Goal: Task Accomplishment & Management: Complete application form

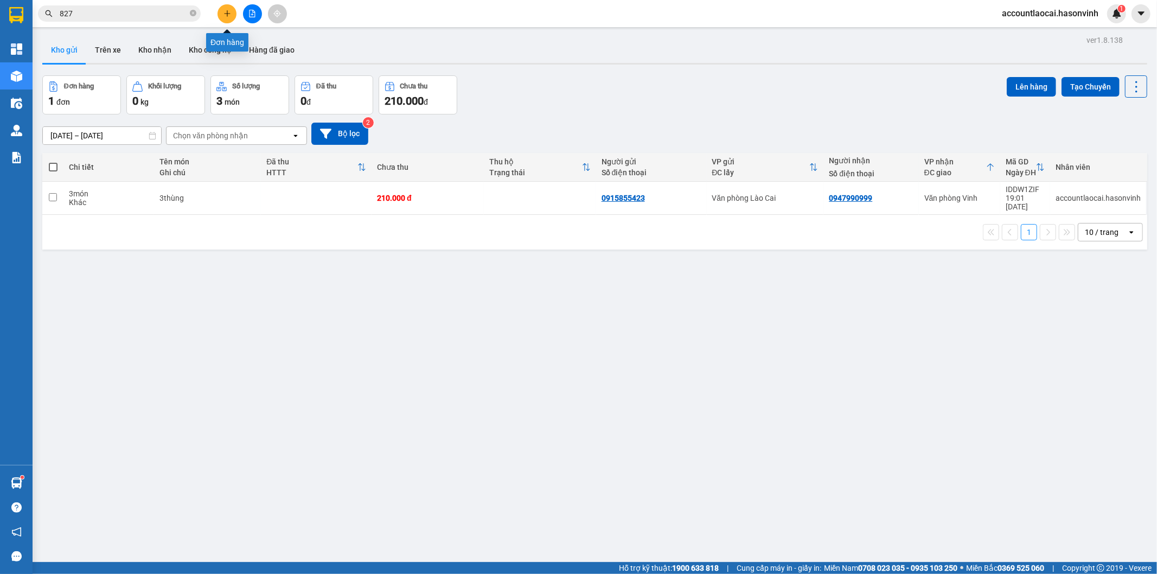
click at [228, 16] on icon "plus" at bounding box center [227, 14] width 8 height 8
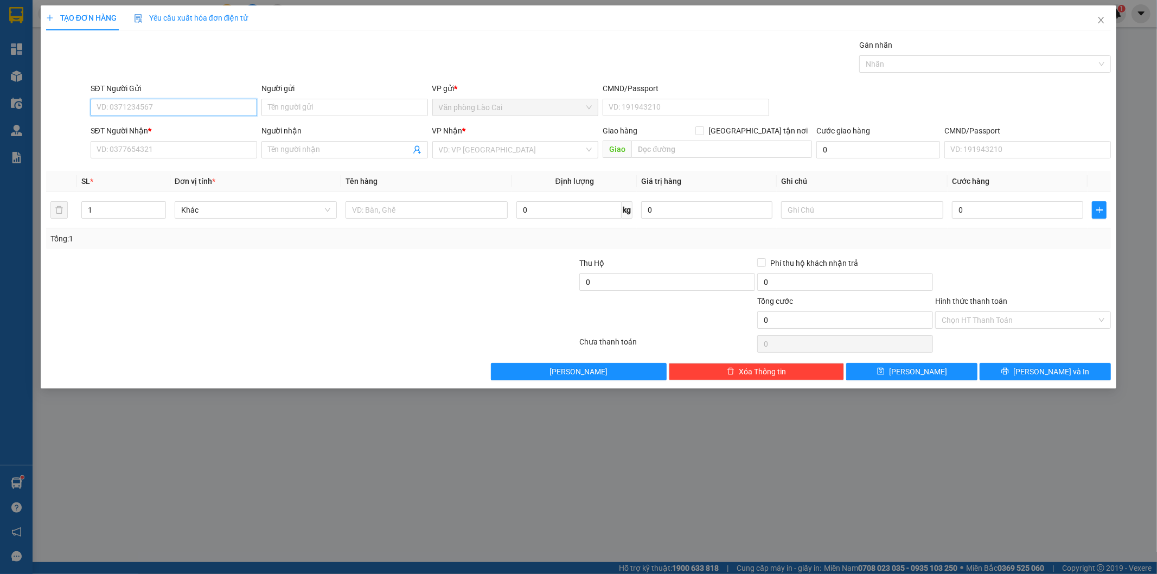
click at [208, 100] on input "SĐT Người Gửi" at bounding box center [174, 107] width 166 height 17
drag, startPoint x: 196, startPoint y: 106, endPoint x: 193, endPoint y: 111, distance: 6.1
click at [194, 107] on input "076" at bounding box center [174, 107] width 166 height 17
click at [184, 130] on div "0977063076" at bounding box center [173, 129] width 153 height 12
type input "0977063076"
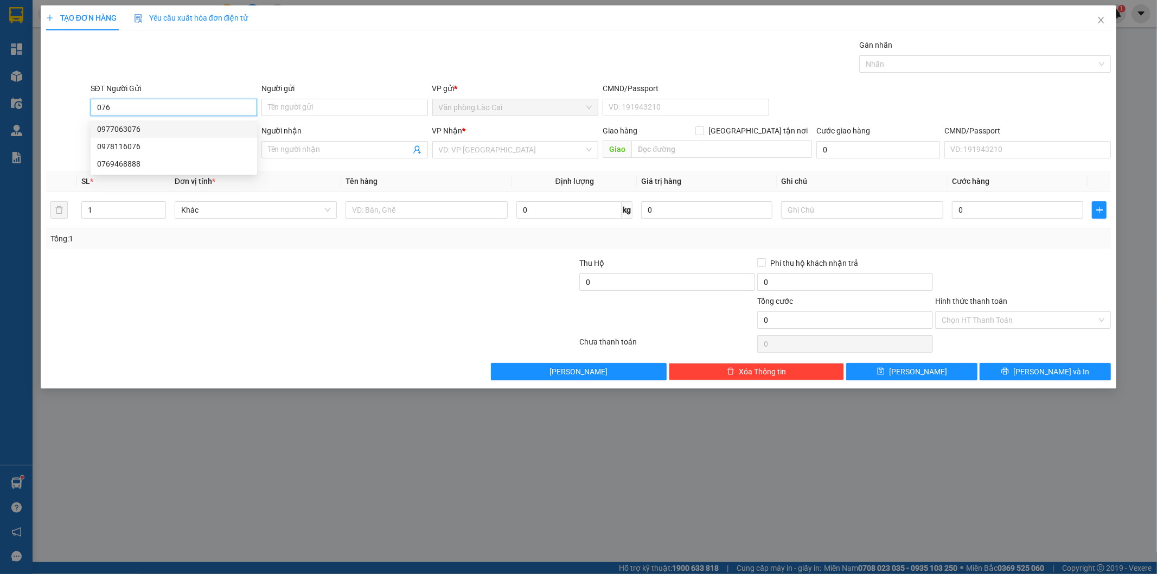
type input "0978338037"
type input "diễn châu"
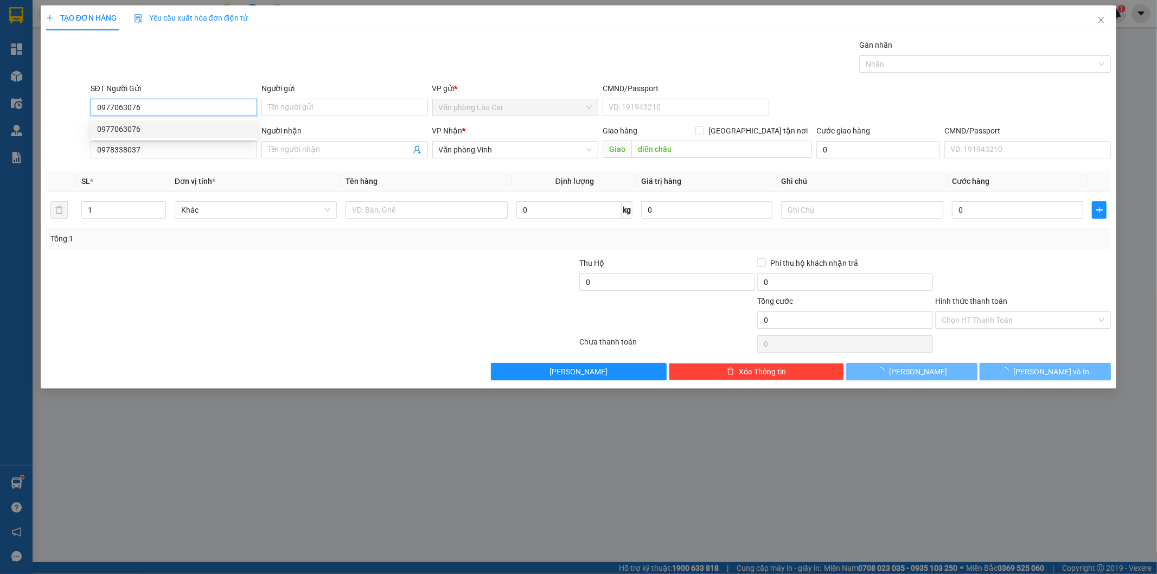
type input "50.000"
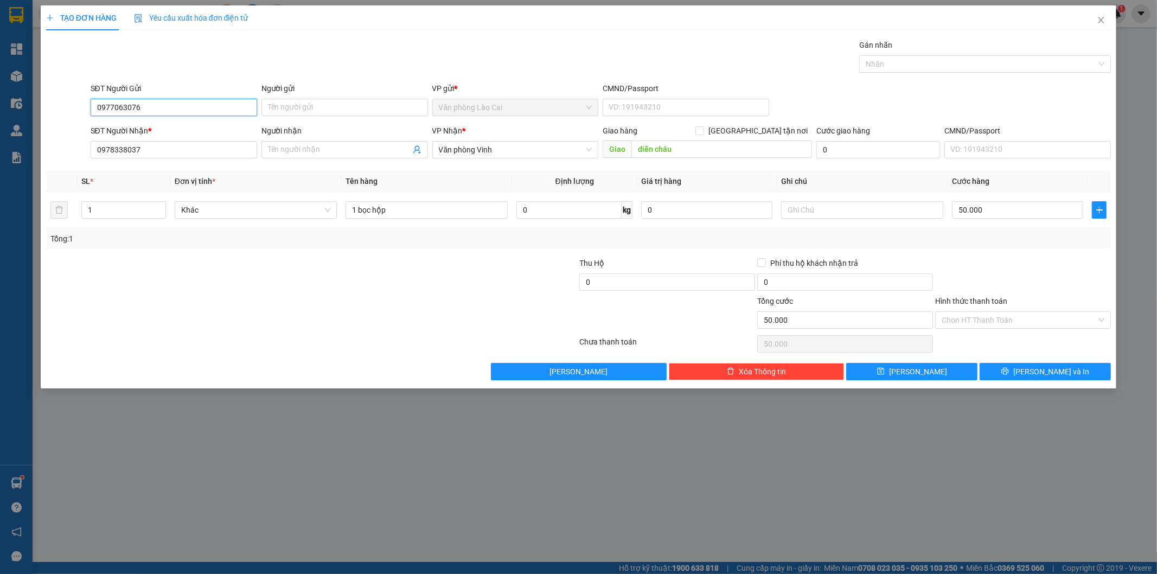
type input "0977063076"
click at [615, 446] on div "TẠO ĐƠN HÀNG Yêu cầu xuất hóa đơn điện tử Transit Pickup Surcharge Ids Transit …" at bounding box center [578, 287] width 1157 height 574
